Goal: Task Accomplishment & Management: Manage account settings

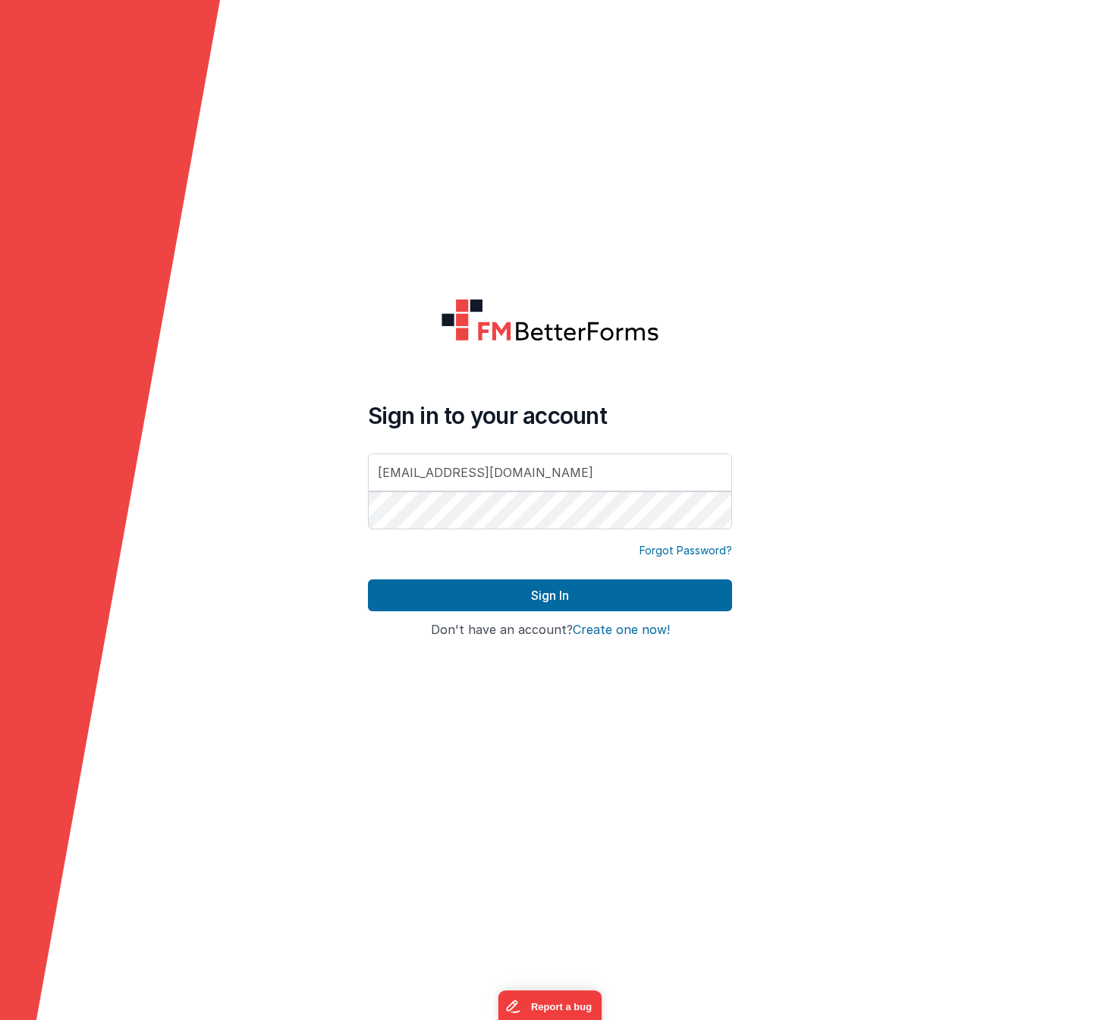
type input "[EMAIL_ADDRESS][DOMAIN_NAME]"
click at [368, 580] on button "Sign In" at bounding box center [550, 596] width 364 height 32
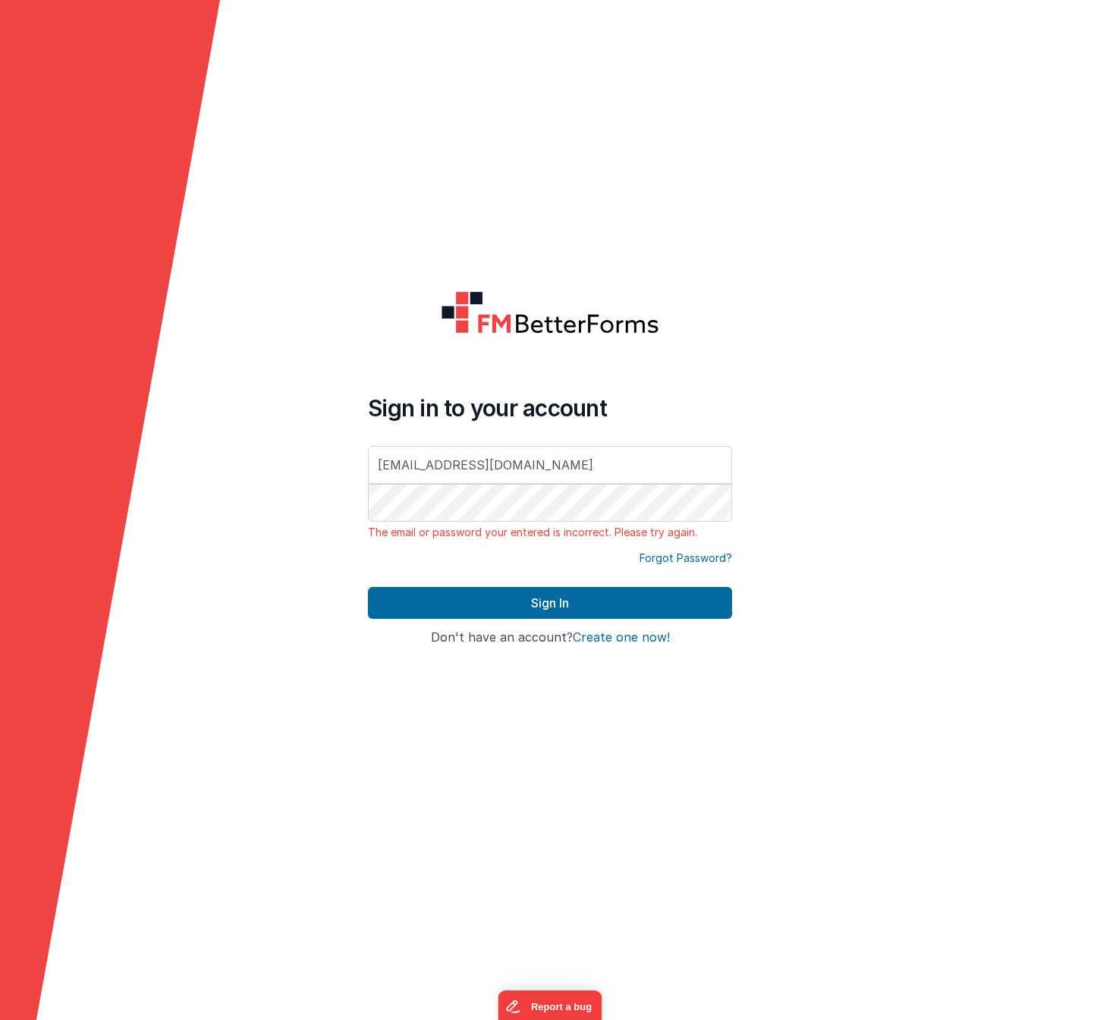
click at [766, 169] on form "Sign in to your account aneeley@gomainspring.com The email or password your ent…" at bounding box center [550, 510] width 1100 height 1020
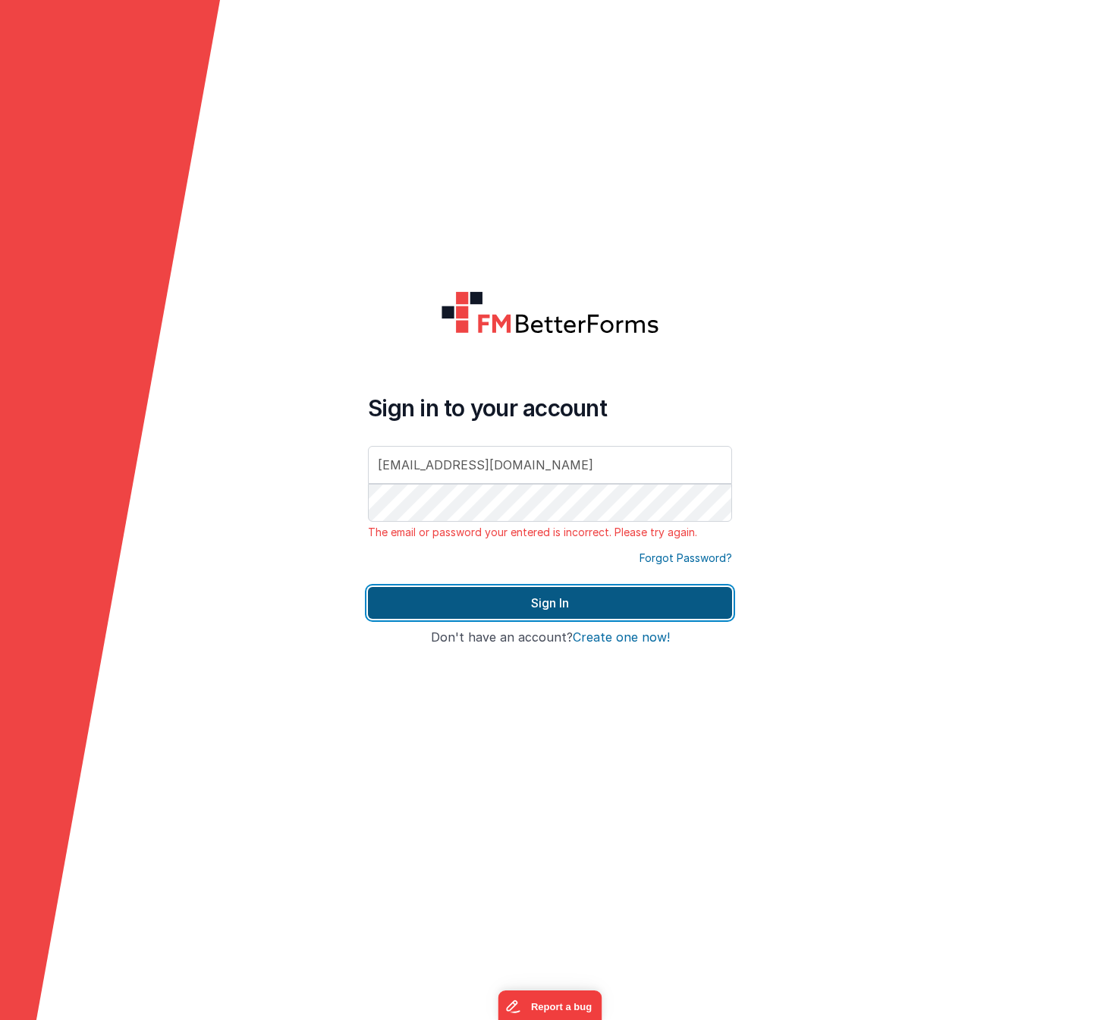
click at [542, 599] on button "Sign In" at bounding box center [550, 603] width 364 height 32
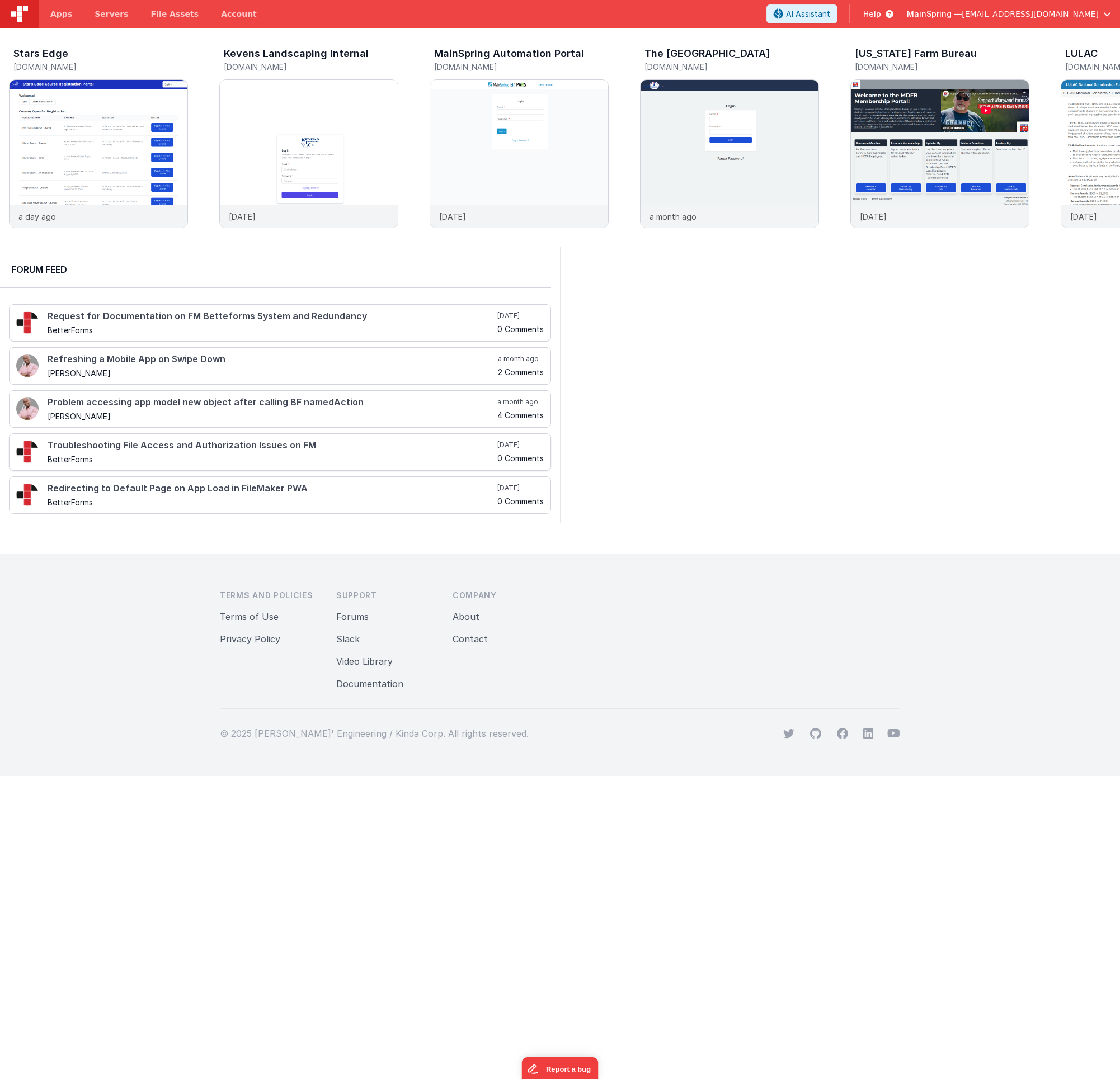
click at [197, 452] on div "Troubleshooting File Access and Authorization Issues on FM BetterForms" at bounding box center [272, 452] width 450 height 23
drag, startPoint x: 763, startPoint y: 335, endPoint x: 768, endPoint y: 339, distance: 6.4
click at [763, 335] on div at bounding box center [839, 385] width 560 height 276
click at [746, 138] on img at bounding box center [729, 168] width 178 height 178
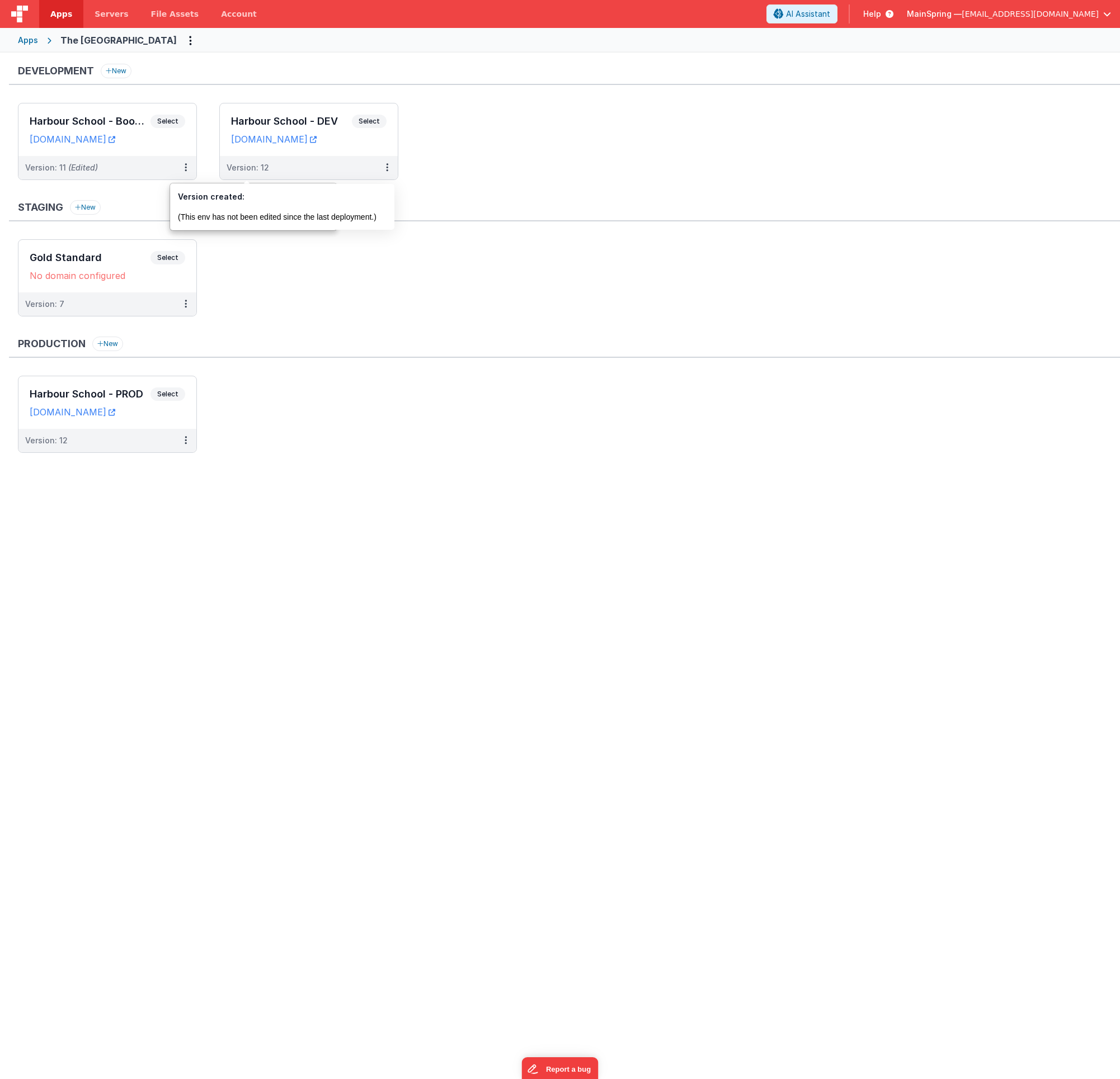
click at [268, 281] on ul "Gold Standard Select URLs No domain configured Version: 7" at bounding box center [568, 284] width 1102 height 88
click at [189, 444] on button at bounding box center [185, 441] width 21 height 24
click at [177, 467] on link "Edit" at bounding box center [147, 465] width 99 height 20
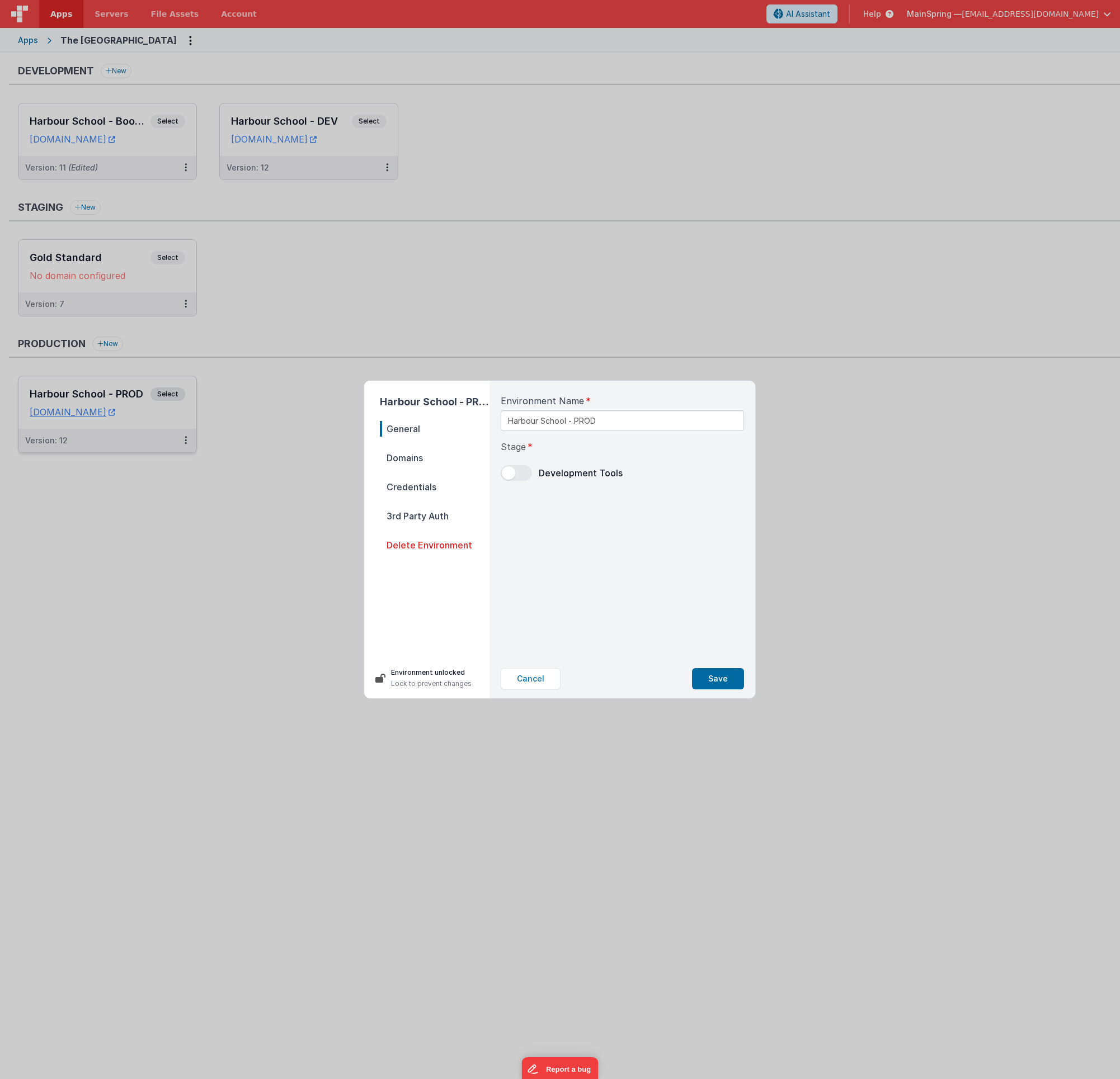
click at [442, 485] on span "Credentials" at bounding box center [434, 486] width 110 height 15
click at [430, 514] on span "3rd Party Auth" at bounding box center [434, 516] width 110 height 15
click at [420, 498] on nav "General Domains Credentials 3rd Party Auth Delete Environment" at bounding box center [434, 535] width 110 height 228
click at [415, 488] on span "Credentials" at bounding box center [434, 486] width 110 height 15
click at [746, 388] on div "Server Harbour MainSpring St Cloud Door Maryland Farm Bureau TTG FileMaker Serv…" at bounding box center [622, 520] width 261 height 279
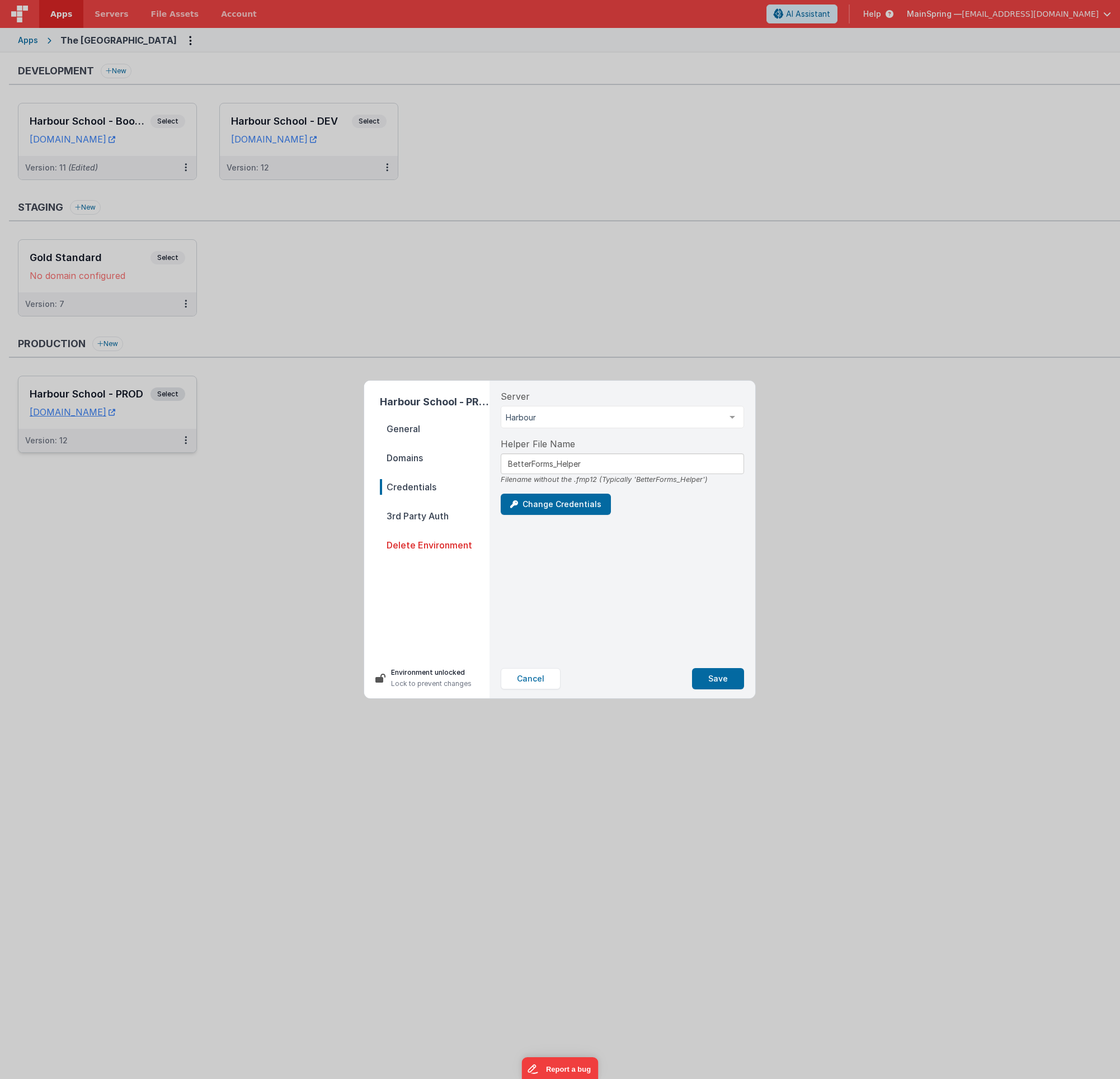
click at [230, 357] on div "Harbour School - PROD General Domains Credentials 3rd Party Auth Delete Environ…" at bounding box center [560, 540] width 1120 height 1079
click at [423, 421] on span "General" at bounding box center [434, 428] width 110 height 15
click at [567, 612] on div "Environment Name Harbour School - PROD Stage Production Development Staging Pro…" at bounding box center [622, 520] width 261 height 279
click at [430, 459] on span "Domains" at bounding box center [434, 458] width 110 height 15
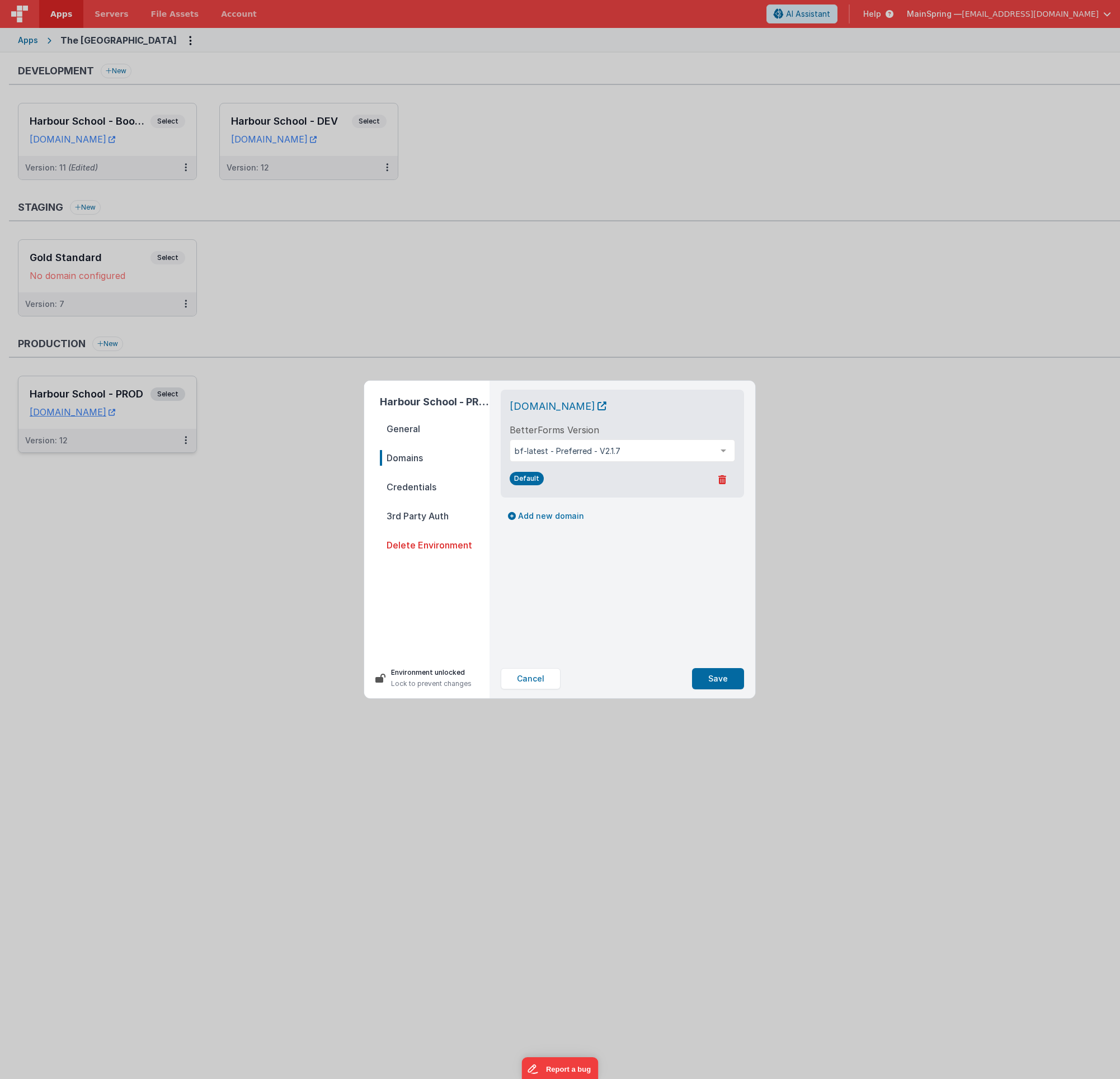
click at [428, 486] on span "Credentials" at bounding box center [434, 486] width 110 height 15
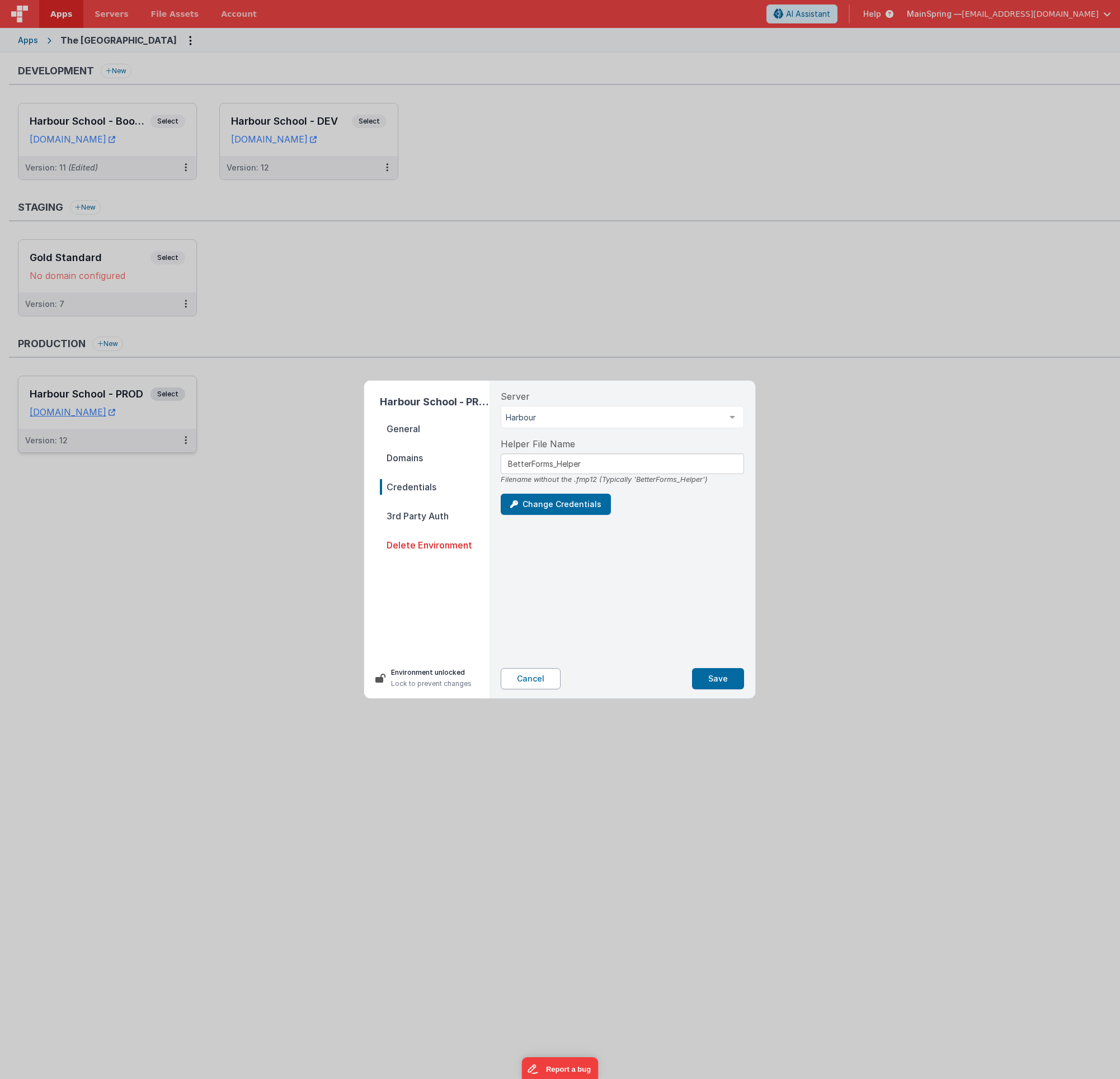
click at [524, 673] on button "Cancel" at bounding box center [530, 679] width 60 height 21
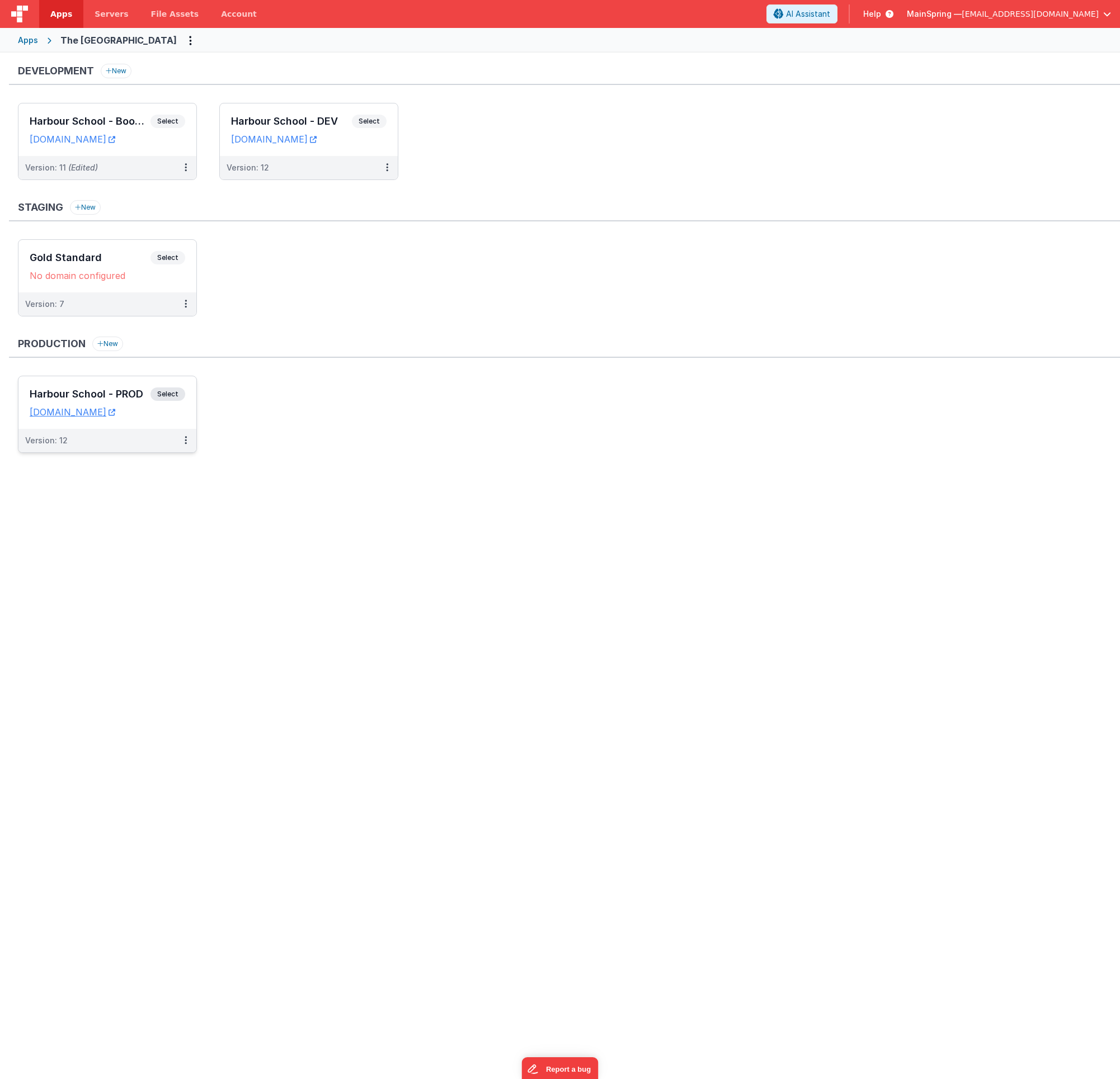
click at [306, 458] on ul "Harbour School - PROD Select URLs portal.harbourschool.org Version: 12" at bounding box center [568, 420] width 1102 height 88
click at [192, 177] on button at bounding box center [185, 168] width 21 height 24
click at [410, 272] on div at bounding box center [560, 540] width 1120 height 1079
click at [91, 13] on link "Servers" at bounding box center [111, 14] width 56 height 28
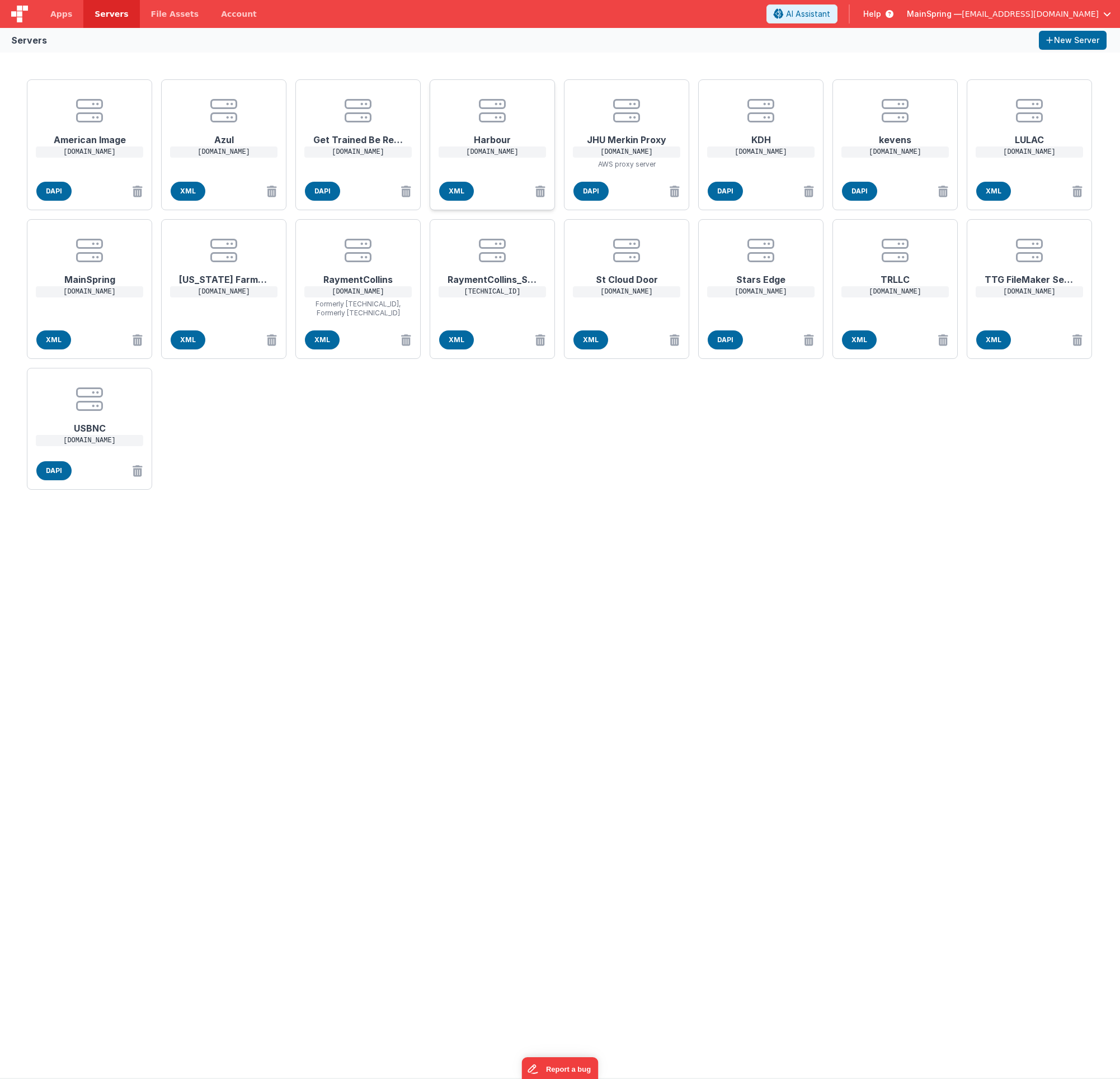
click at [501, 114] on icon at bounding box center [492, 111] width 27 height 27
click at [756, 604] on div "EDIT SERVER Delete Server Delete Server Name Harbour Host Address https:// harb…" at bounding box center [560, 540] width 1120 height 1079
